Goal: Task Accomplishment & Management: Use online tool/utility

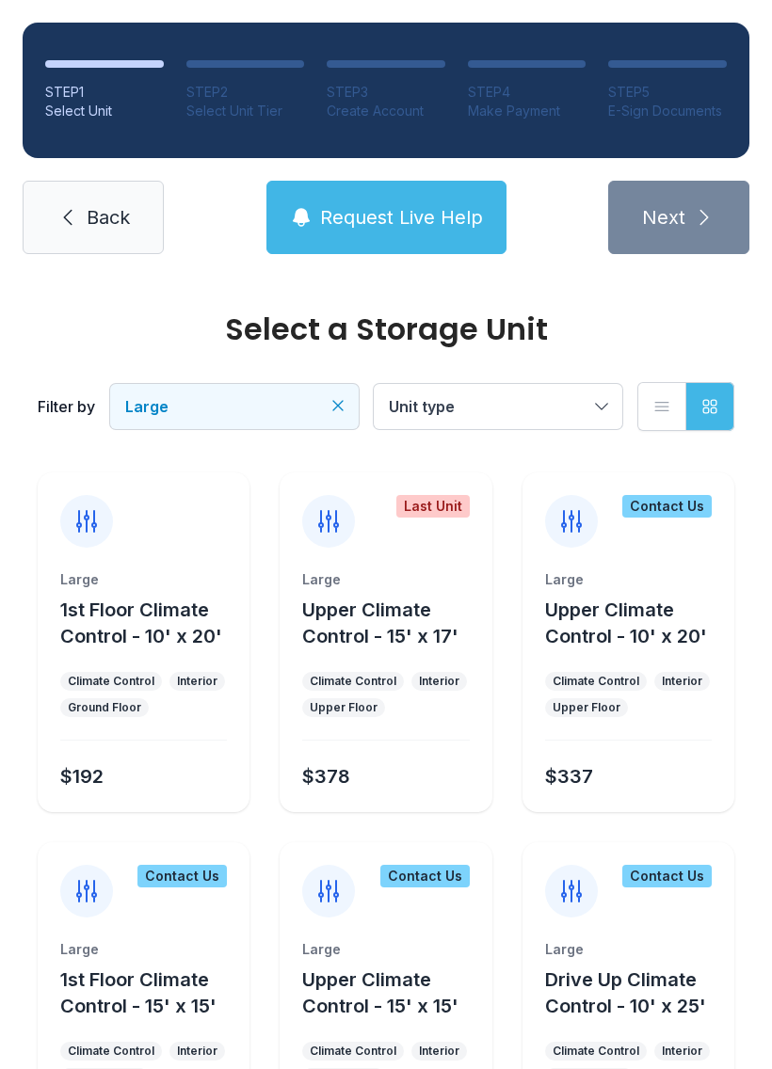
click at [146, 177] on div "STEP 1 Select Unit STEP 2 Select Unit Tier STEP 3 Create Account STEP 4 Make Pa…" at bounding box center [386, 138] width 772 height 277
click at [131, 200] on link "Back" at bounding box center [93, 217] width 141 height 73
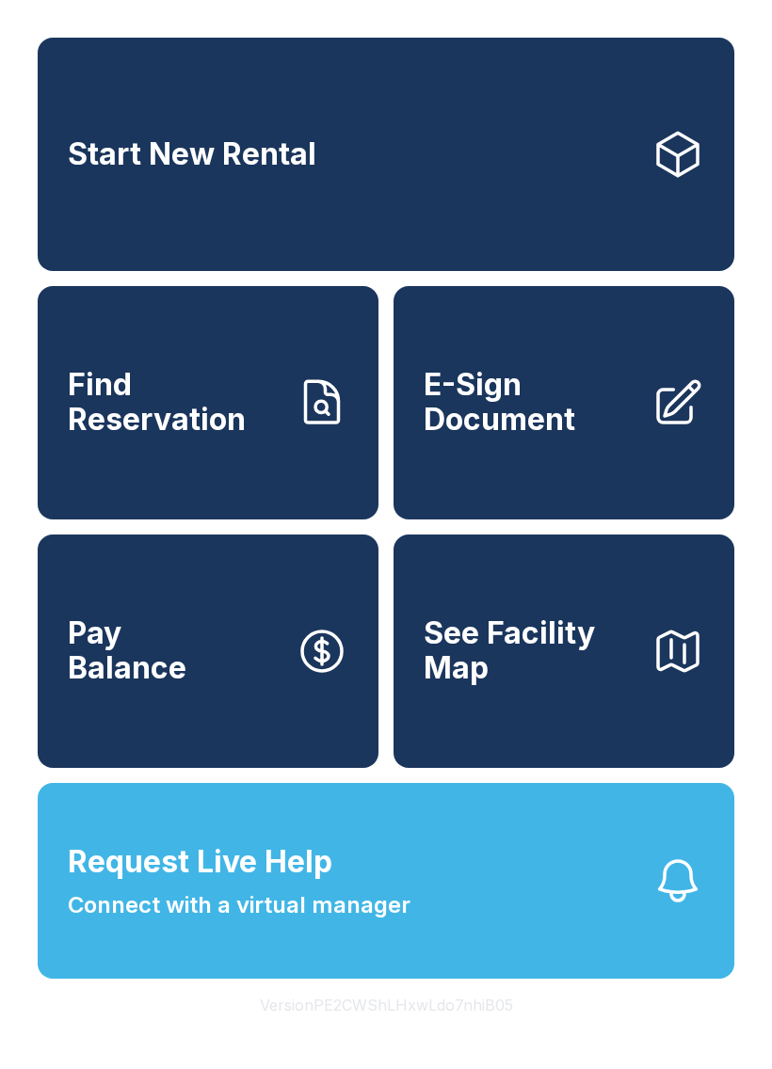
click at [641, 422] on link "E-Sign Document" at bounding box center [563, 402] width 341 height 233
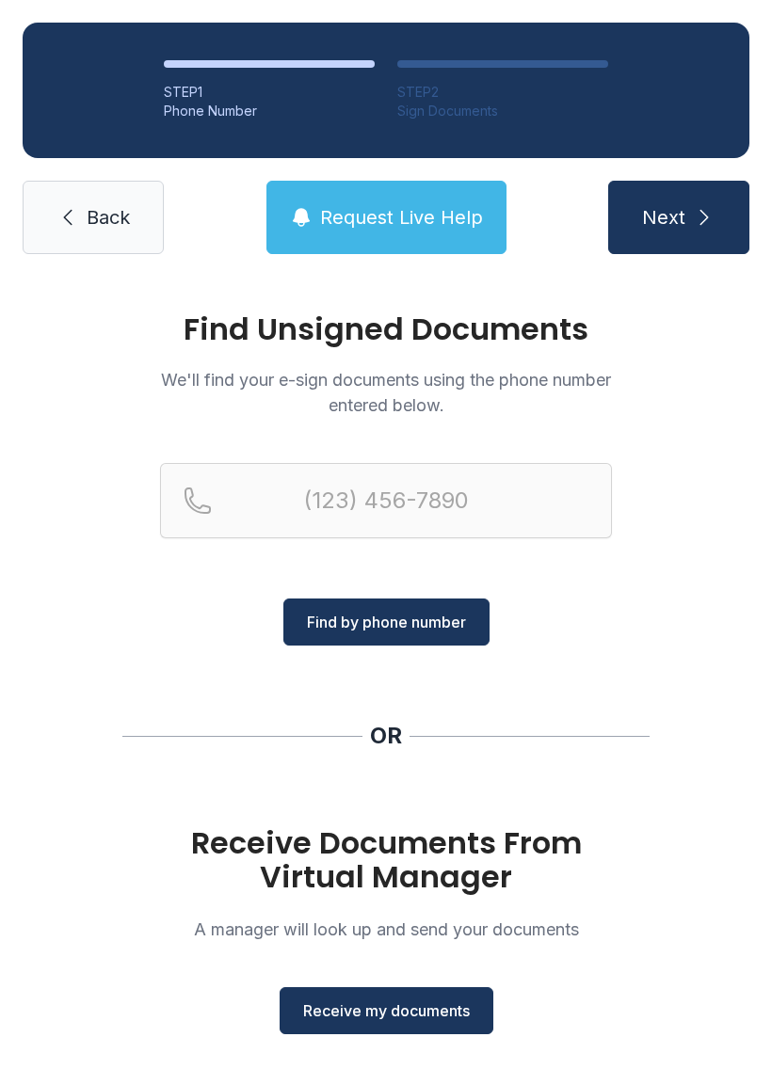
click at [279, 938] on p "A manager will look up and send your documents" at bounding box center [386, 929] width 452 height 25
click at [342, 1023] on button "Receive my documents" at bounding box center [386, 1010] width 214 height 47
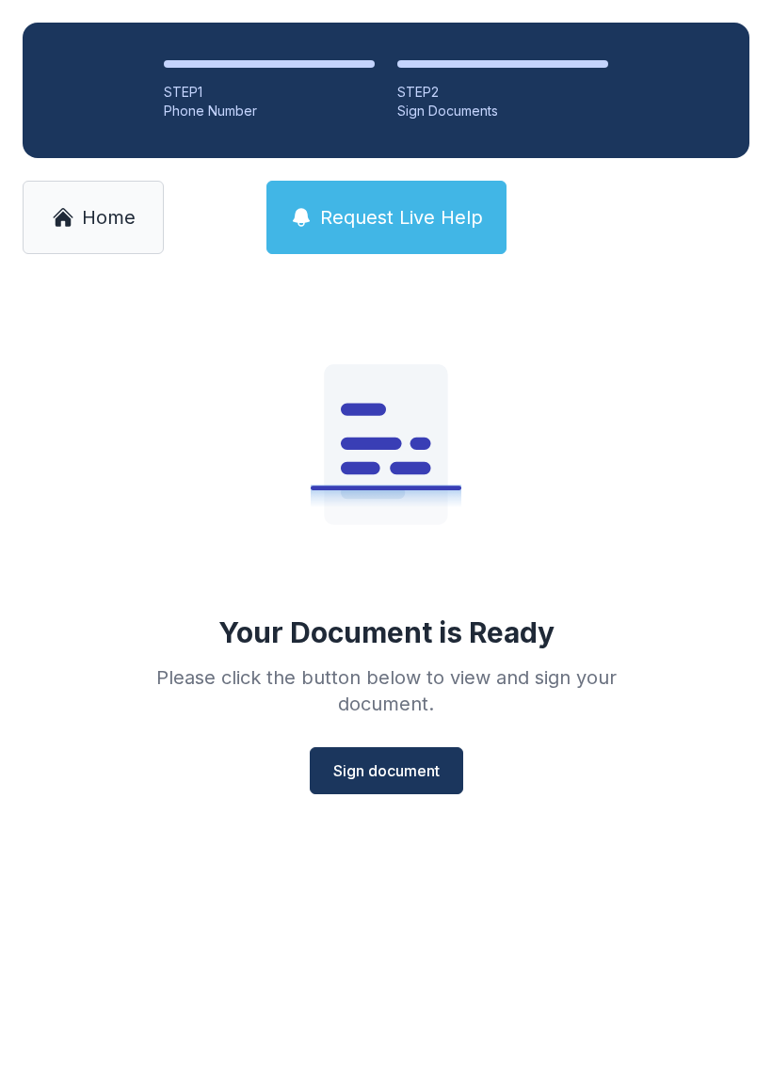
click at [379, 781] on span "Sign document" at bounding box center [386, 770] width 106 height 23
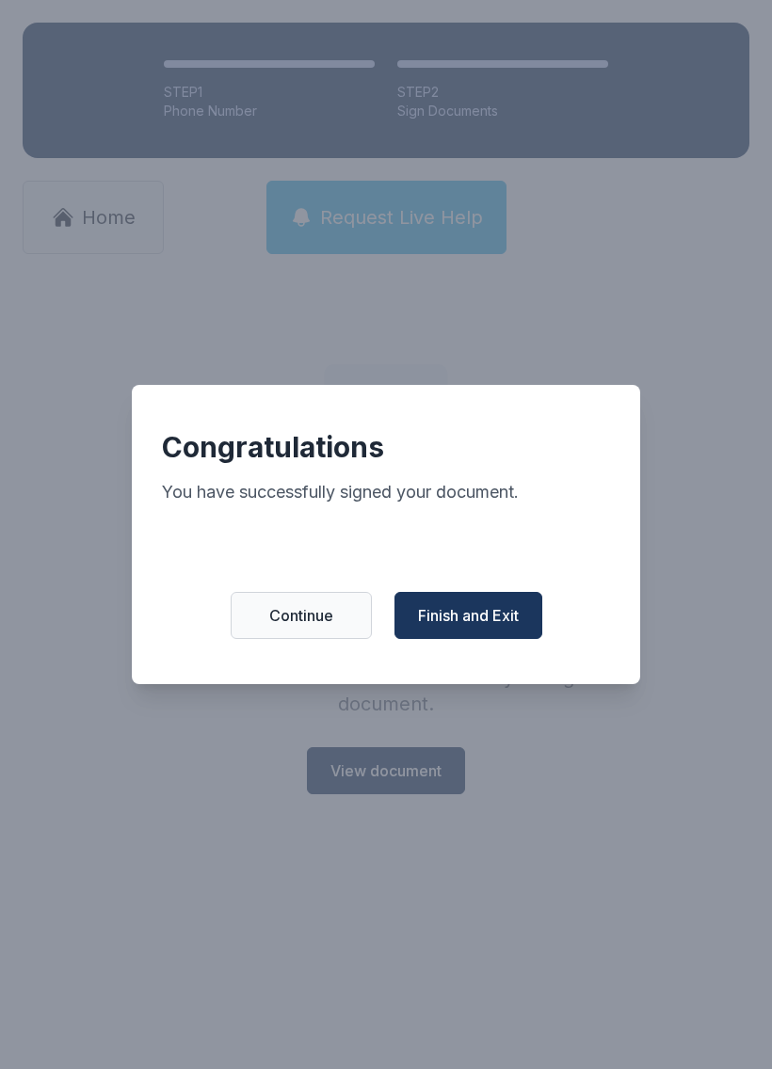
click at [502, 582] on div "Congratulations You have successfully signed your document. Continue Finish and…" at bounding box center [386, 534] width 508 height 299
click at [512, 620] on span "Finish and Exit" at bounding box center [468, 615] width 101 height 23
